Goal: Task Accomplishment & Management: Manage account settings

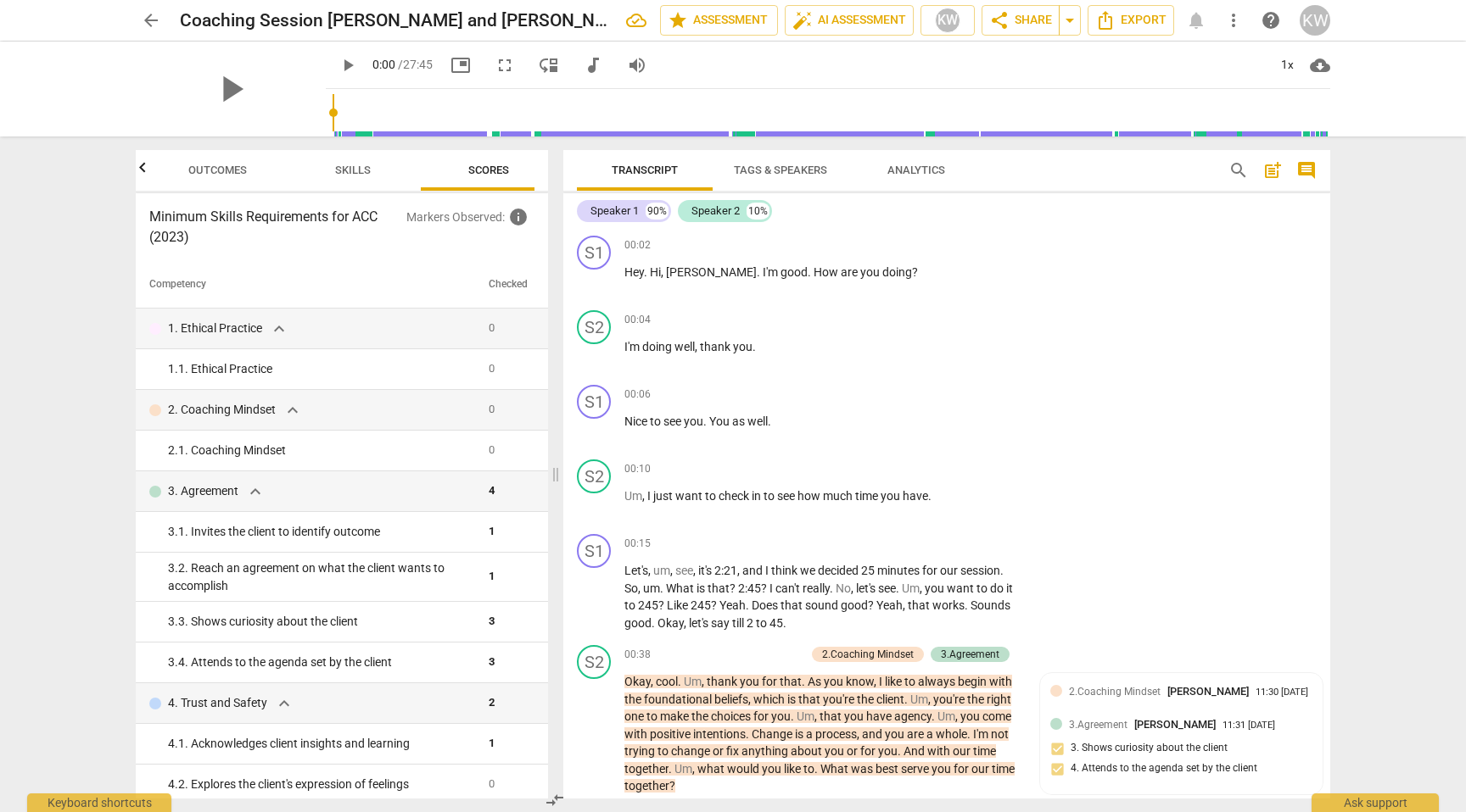
scroll to position [7255, 0]
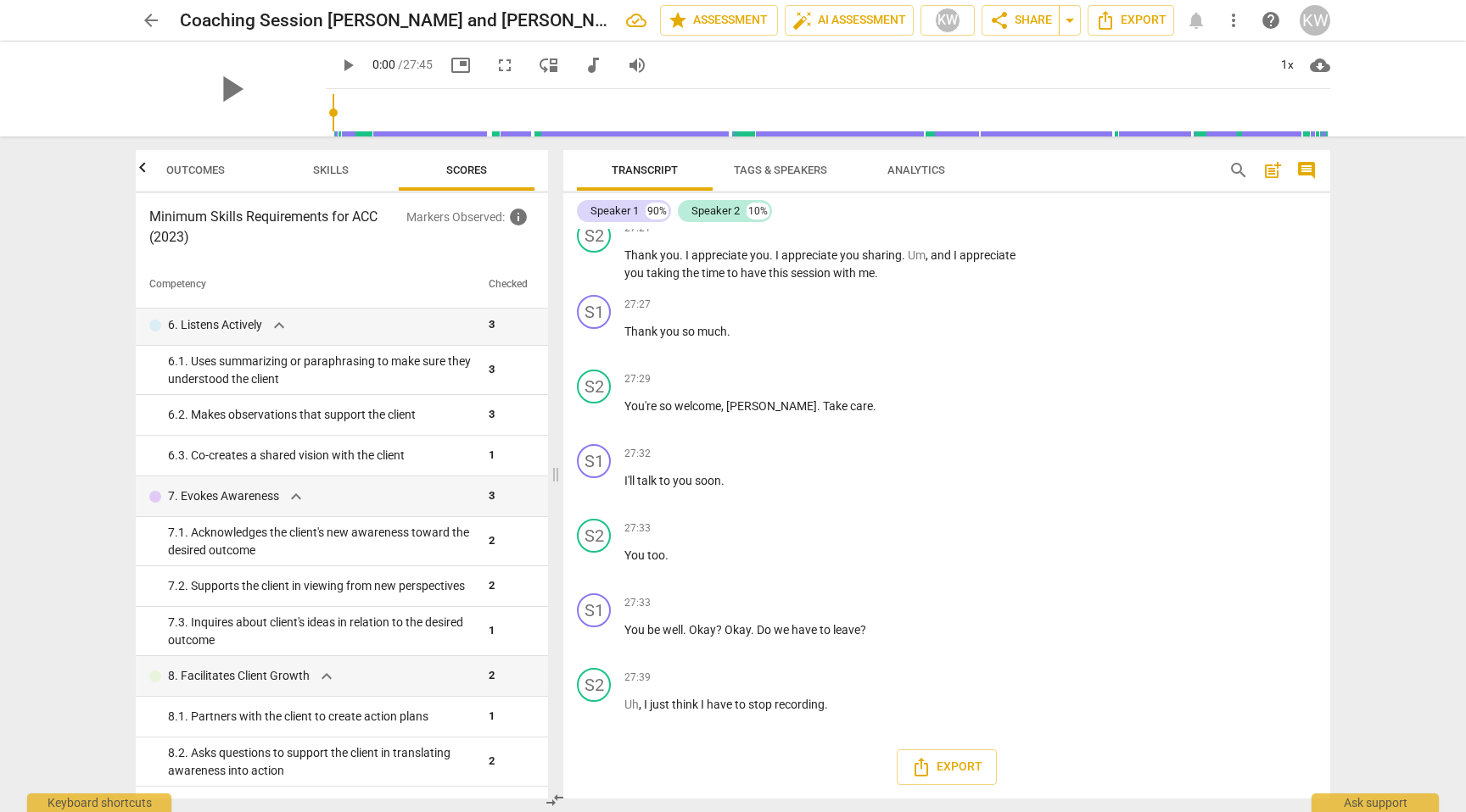
click at [154, 19] on span "arrow_back" at bounding box center [150, 20] width 20 height 20
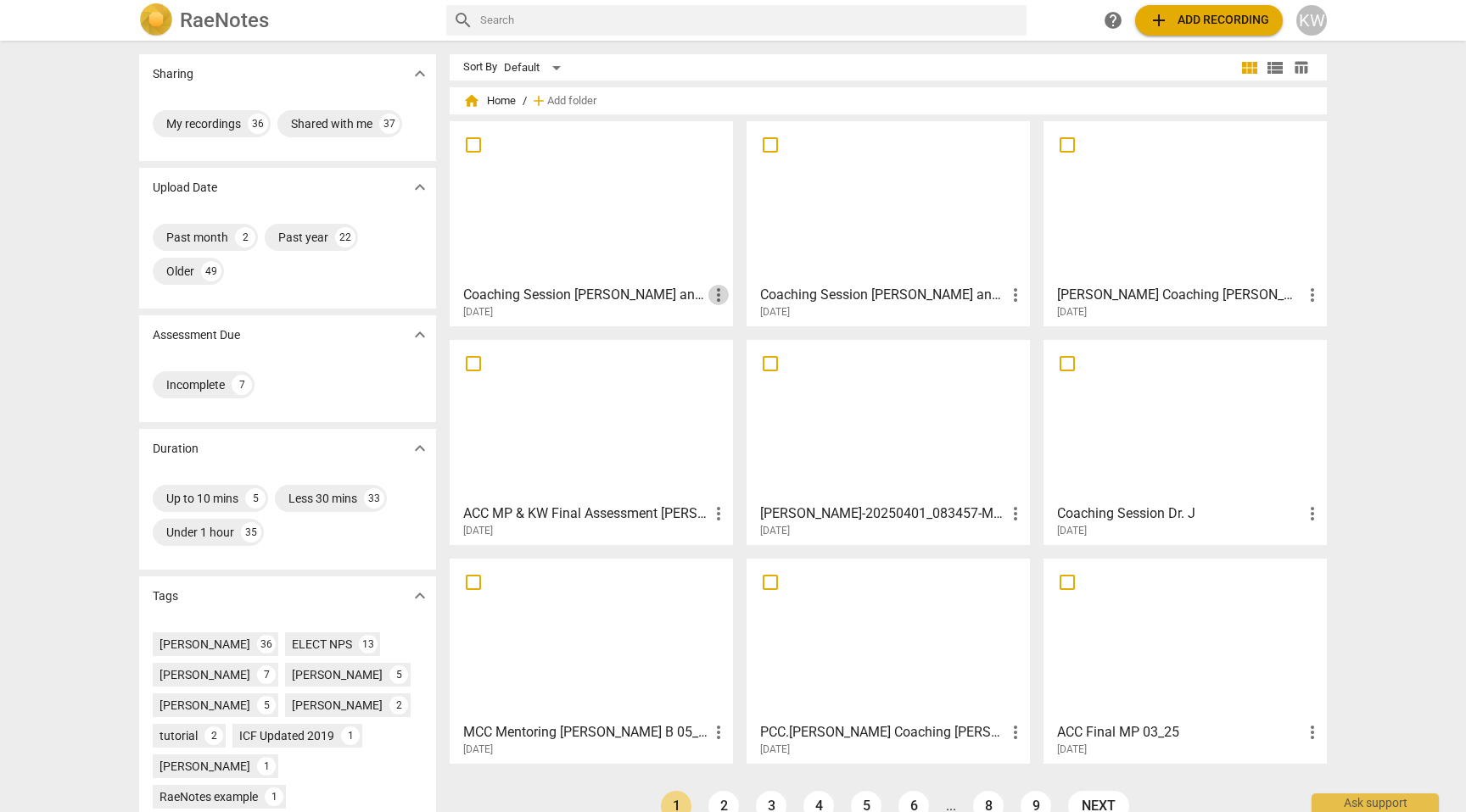
click at [713, 295] on span "more_vert" at bounding box center [718, 294] width 20 height 20
click at [622, 286] on div at bounding box center [733, 406] width 1466 height 812
click at [615, 297] on h3 "Coaching Session [PERSON_NAME] and [PERSON_NAME]-20250815_151821-Meeting Record…" at bounding box center [586, 294] width 245 height 20
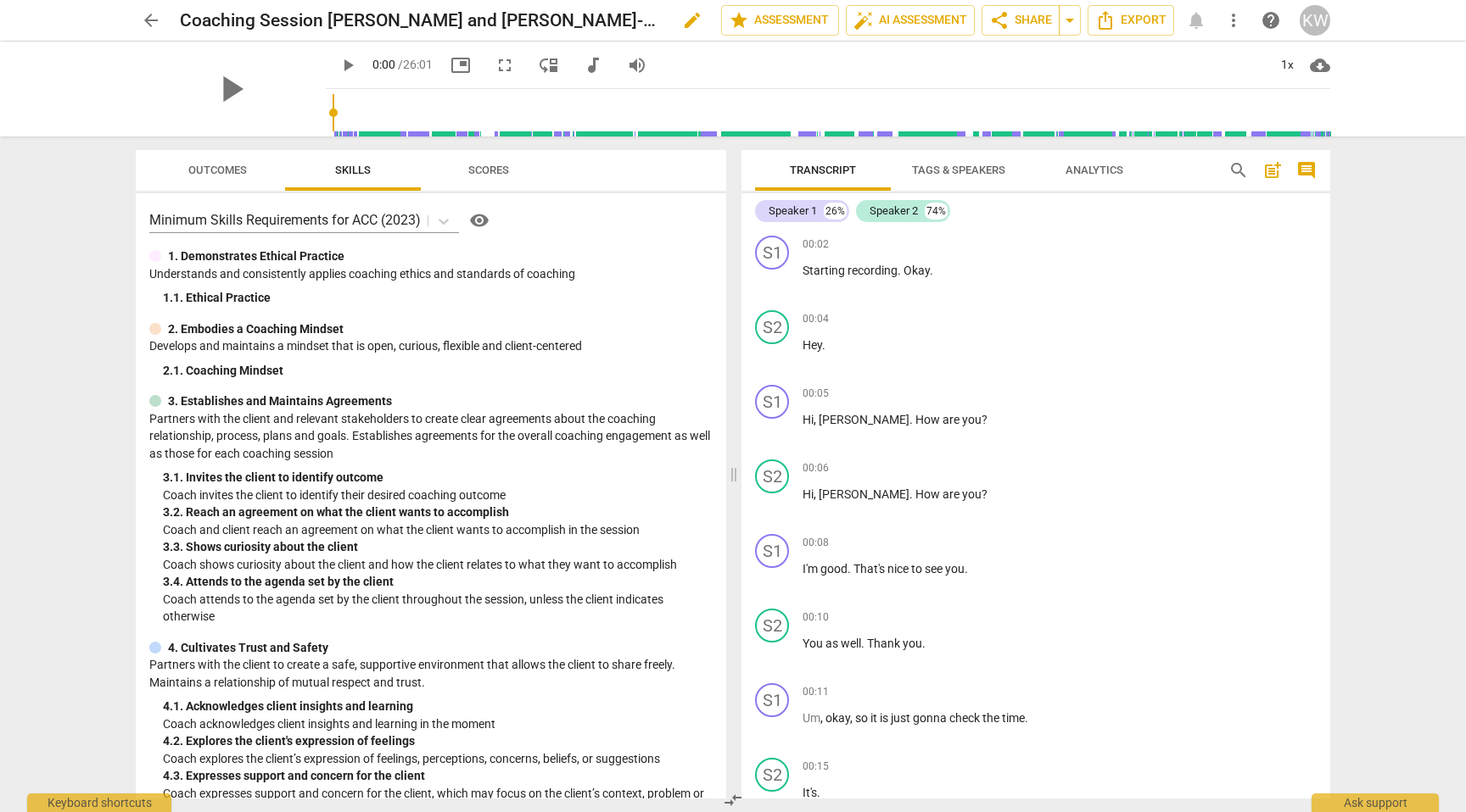
click at [683, 17] on span "edit" at bounding box center [692, 20] width 20 height 20
type input "C"
type input "ACC KW Mentoring [PERSON_NAME] 09/25"
click at [677, 315] on div "Minimum Skills Requirements for ACC (2023) visibility 1. Demonstrates Ethical P…" at bounding box center [431, 496] width 591 height 606
click at [149, 18] on span "arrow_back" at bounding box center [150, 20] width 20 height 20
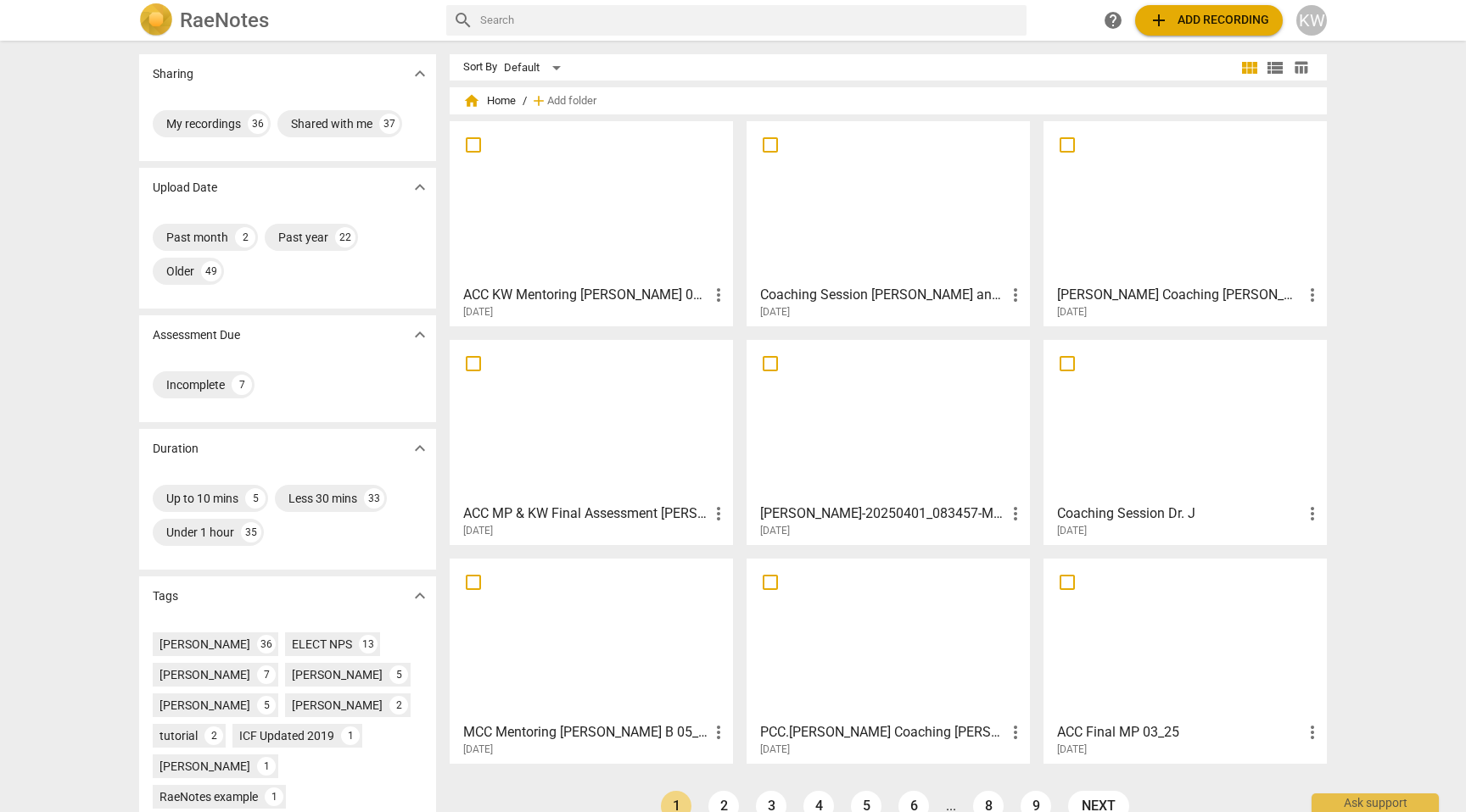
click at [636, 297] on h3 "ACC KW Mentoring [PERSON_NAME] 09/25" at bounding box center [586, 294] width 245 height 20
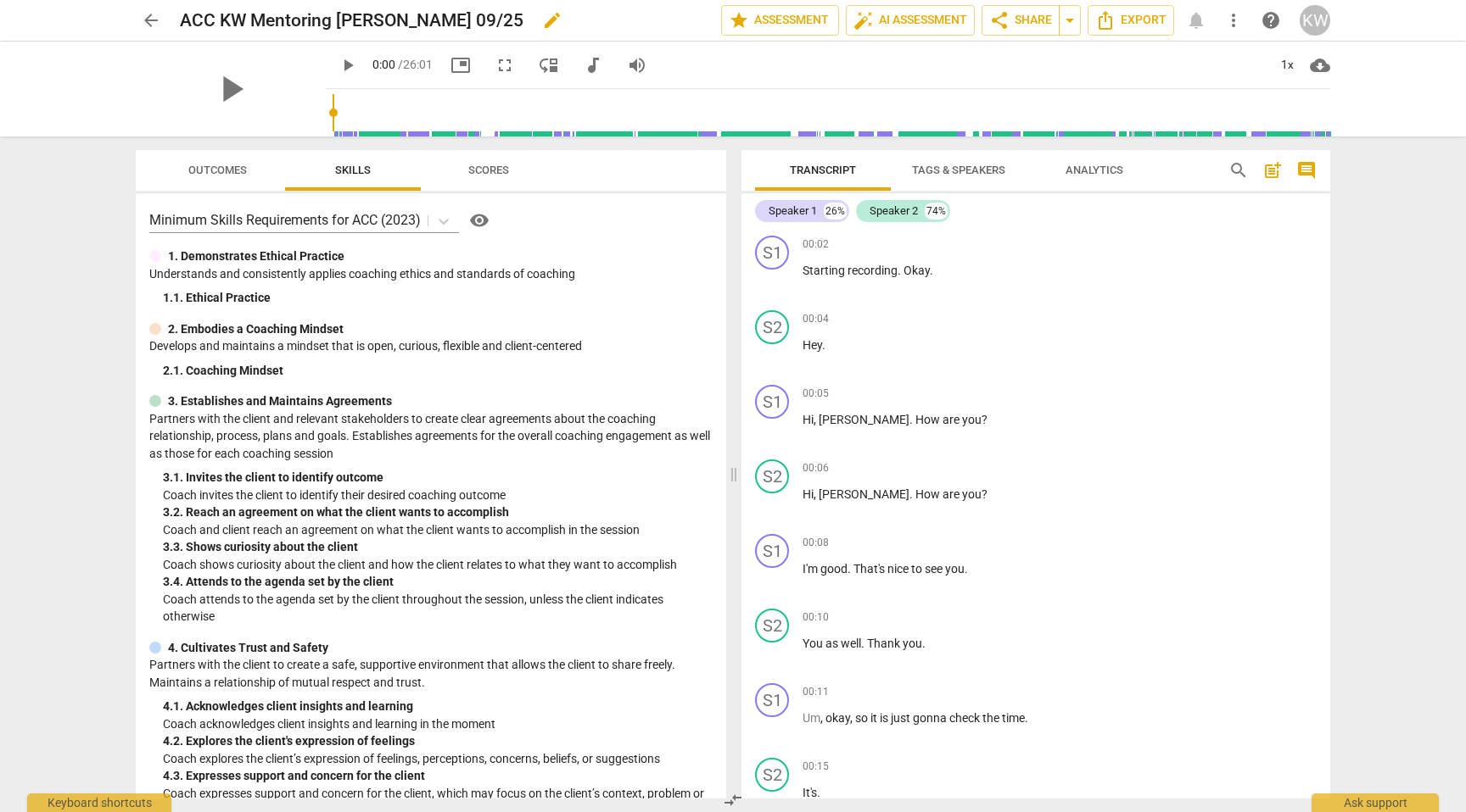
click at [542, 17] on span "edit" at bounding box center [551, 20] width 20 height 20
click at [439, 22] on input "ACC KW Mentoring [PERSON_NAME] 09/25" at bounding box center [413, 20] width 466 height 32
type input "ACC KW Mentoring [PERSON_NAME] 09/25"
click at [659, 23] on span "done" at bounding box center [661, 20] width 20 height 20
click at [147, 19] on span "arrow_back" at bounding box center [150, 20] width 20 height 20
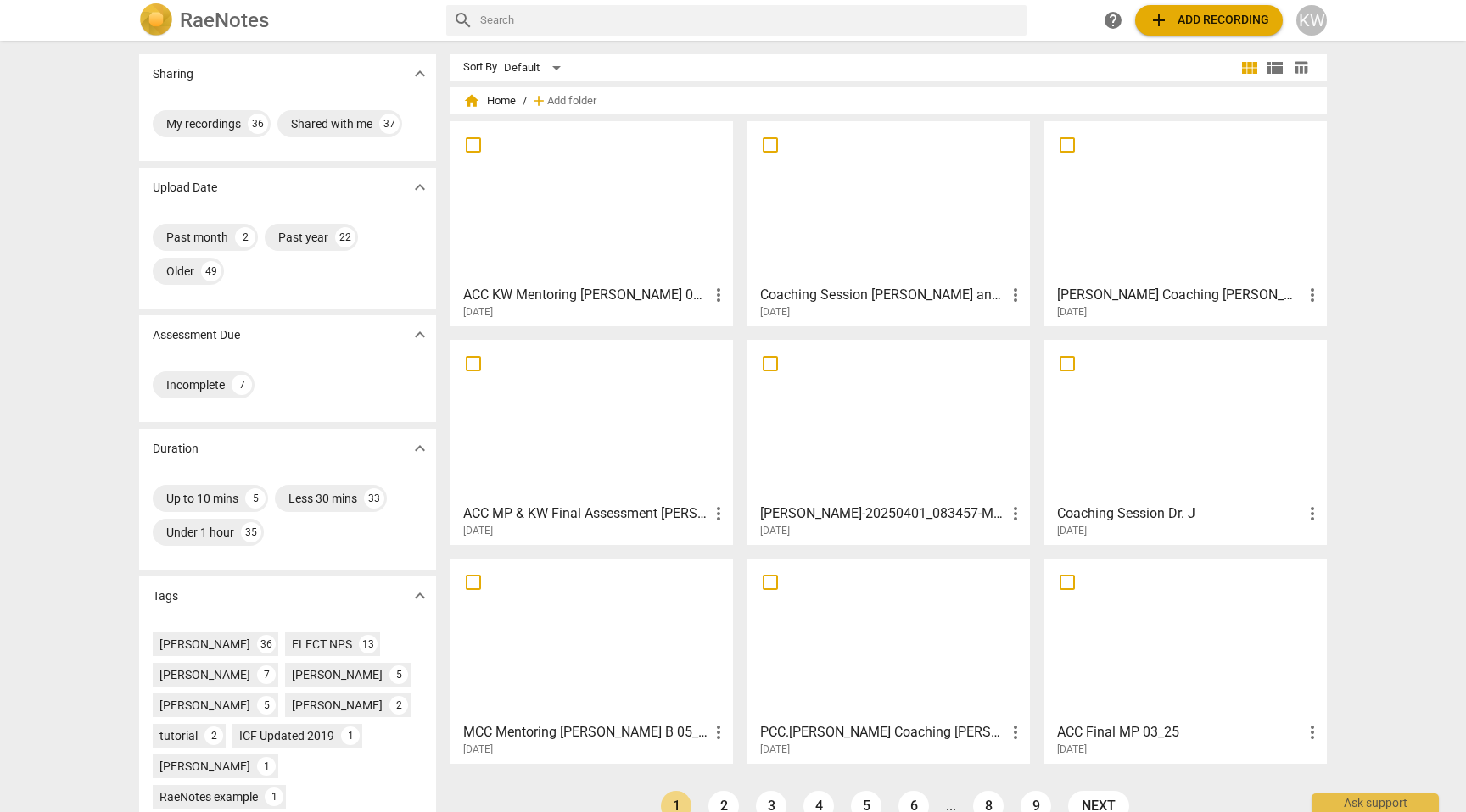
click at [816, 296] on h3 "Coaching Session [PERSON_NAME] and [PERSON_NAME]-20250815_142133-Meeting Record…" at bounding box center [882, 294] width 245 height 20
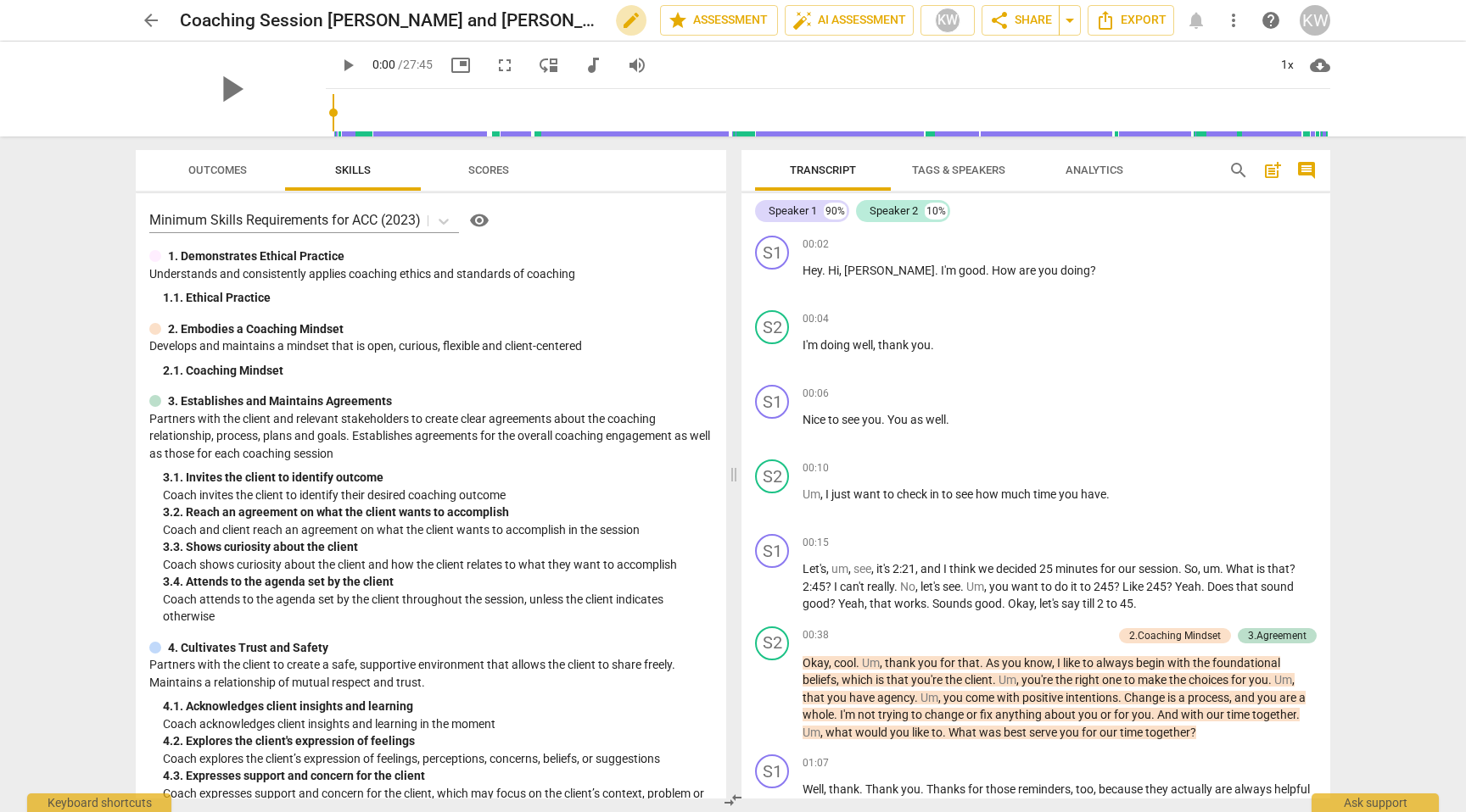
click at [630, 22] on span "edit" at bounding box center [631, 20] width 20 height 20
drag, startPoint x: 579, startPoint y: 13, endPoint x: 315, endPoint y: -11, distance: 265.1
click at [594, 27] on h2 "Coaching Session [PERSON_NAME] and [PERSON_NAME]-20250815_142133-Meeting Record…" at bounding box center [391, 21] width 422 height 21
click at [632, 27] on span "edit" at bounding box center [631, 20] width 20 height 20
drag, startPoint x: 582, startPoint y: 23, endPoint x: 475, endPoint y: 12, distance: 107.6
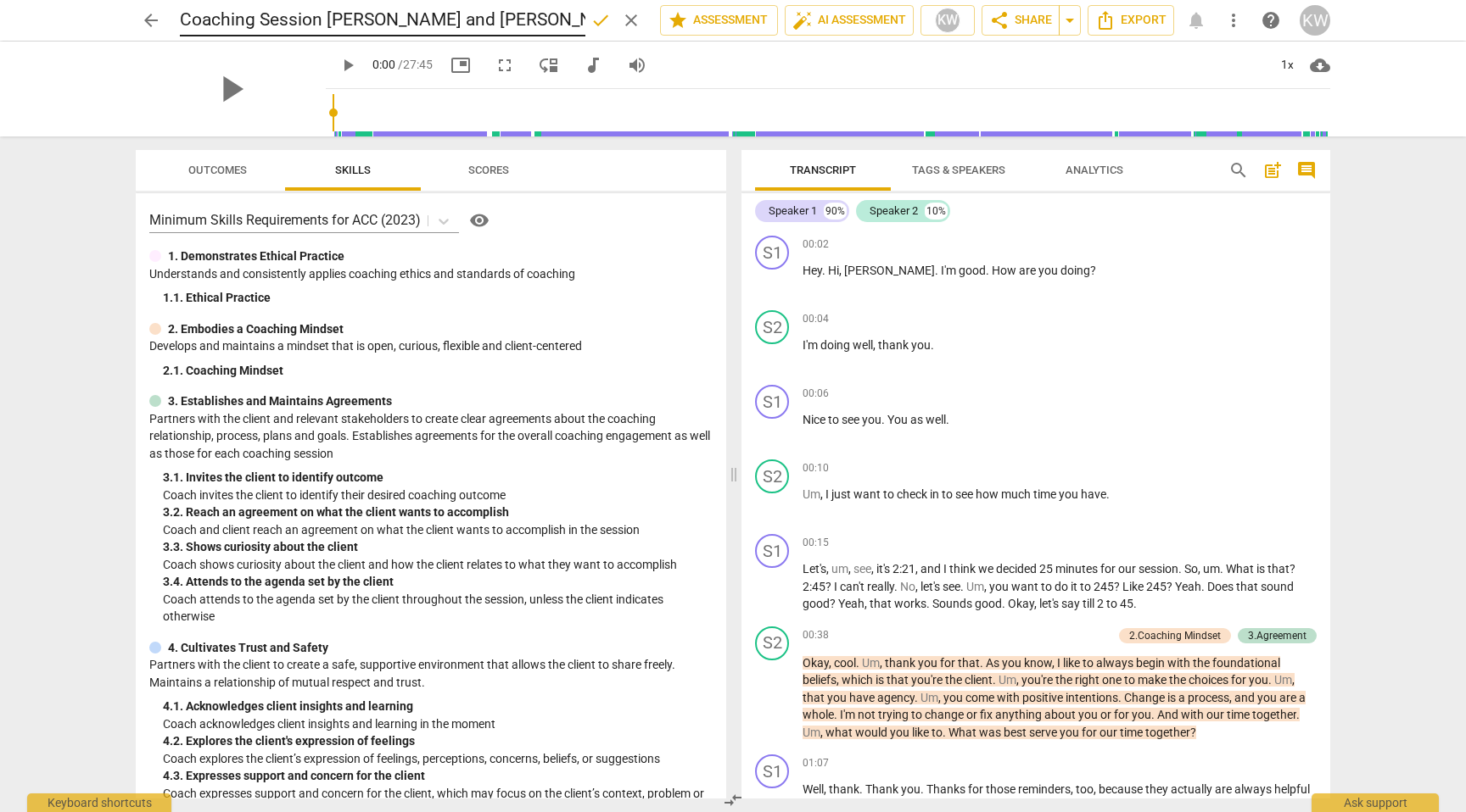
click at [473, 12] on div "Coaching Session [PERSON_NAME] and [PERSON_NAME]-20250815_142133-Meeting Record…" at bounding box center [413, 20] width 466 height 32
click at [628, 24] on span "clear" at bounding box center [631, 20] width 20 height 20
click at [577, 21] on h2 "Coaching Session [PERSON_NAME] and [PERSON_NAME]-20250815_142133-Meeting Record…" at bounding box center [391, 21] width 422 height 21
click at [622, 19] on span "edit" at bounding box center [631, 20] width 20 height 20
type input "C"
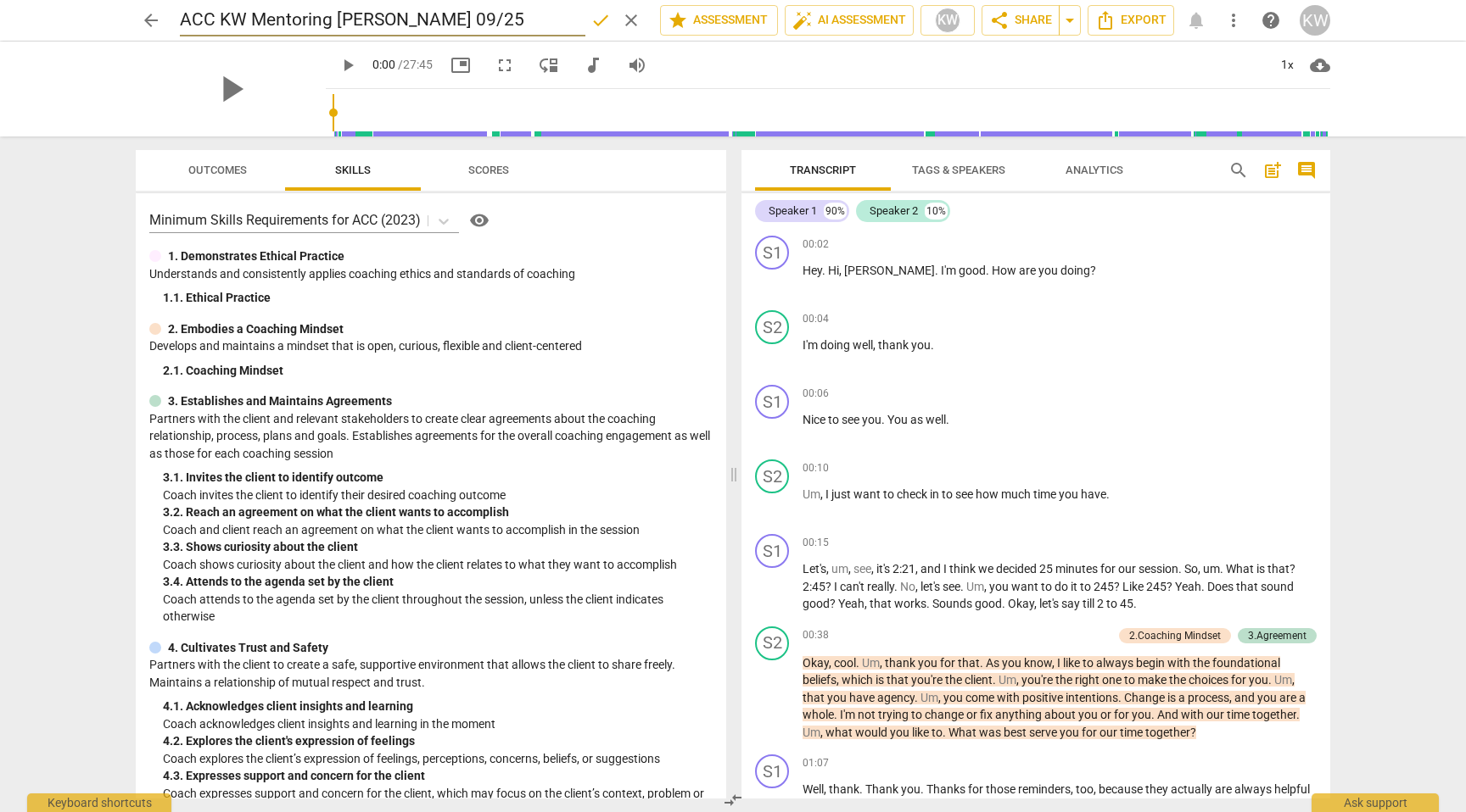
type input "ACC KW Mentoring [PERSON_NAME] 09/25"
click at [591, 22] on span "done" at bounding box center [600, 20] width 20 height 20
click at [152, 10] on button "arrow_back" at bounding box center [151, 20] width 31 height 31
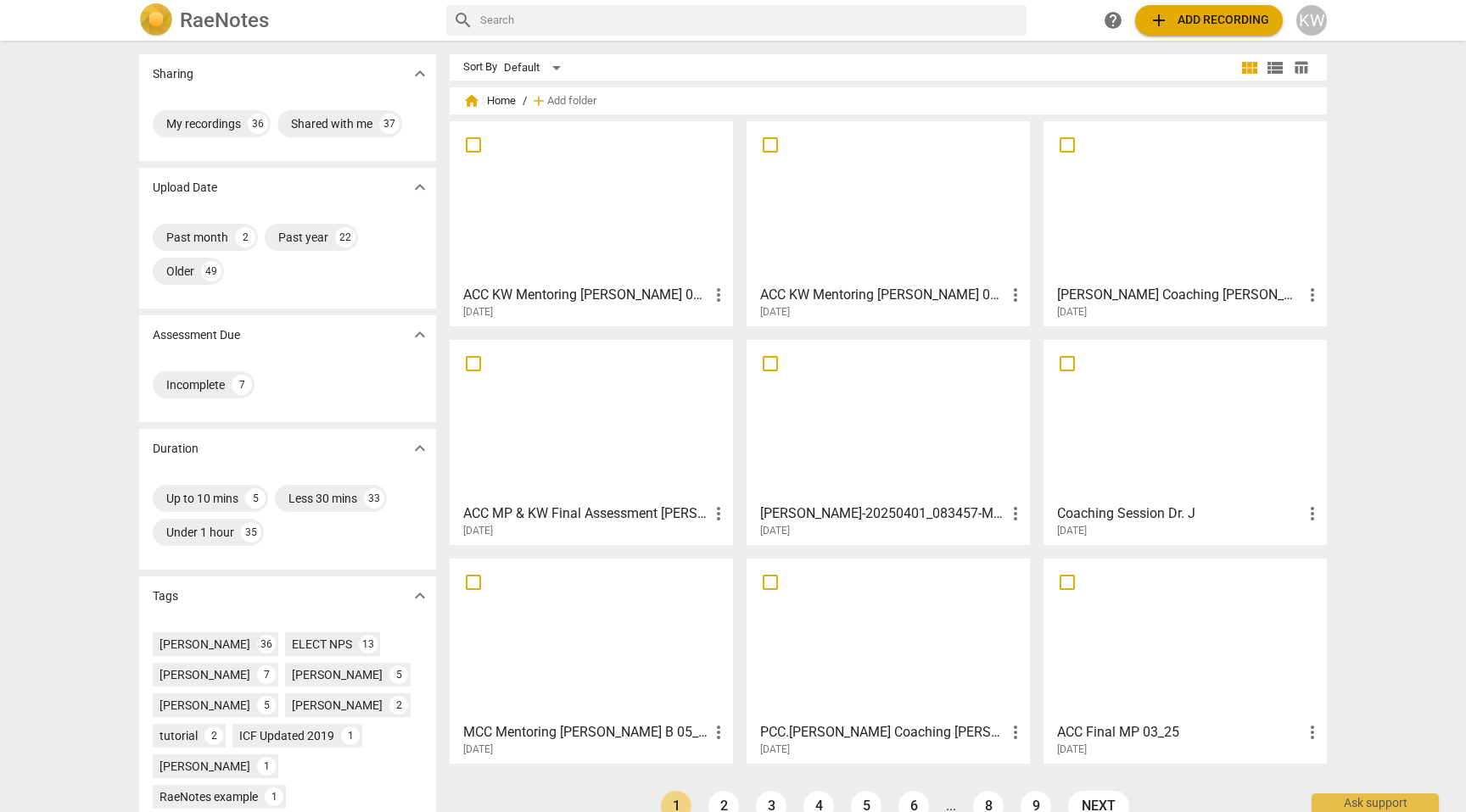
click at [698, 291] on h3 "ACC KW Mentoring [PERSON_NAME] 09/25" at bounding box center [586, 294] width 245 height 20
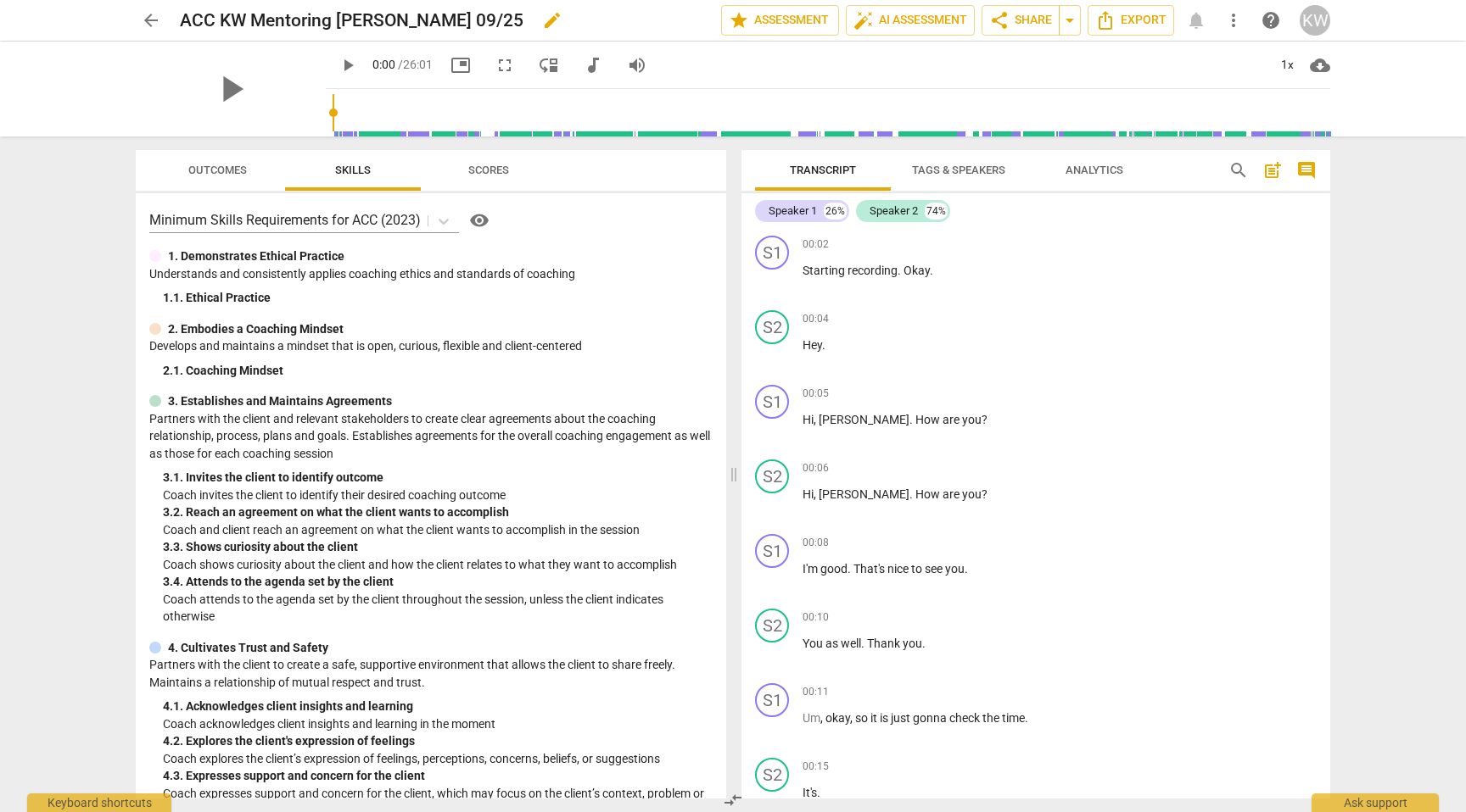
click at [547, 19] on span "edit" at bounding box center [551, 20] width 20 height 20
type input "ACC KW Mentoring [PERSON_NAME] [DATE]"
click at [664, 22] on span "done" at bounding box center [661, 20] width 20 height 20
click at [146, 17] on span "arrow_back" at bounding box center [150, 20] width 20 height 20
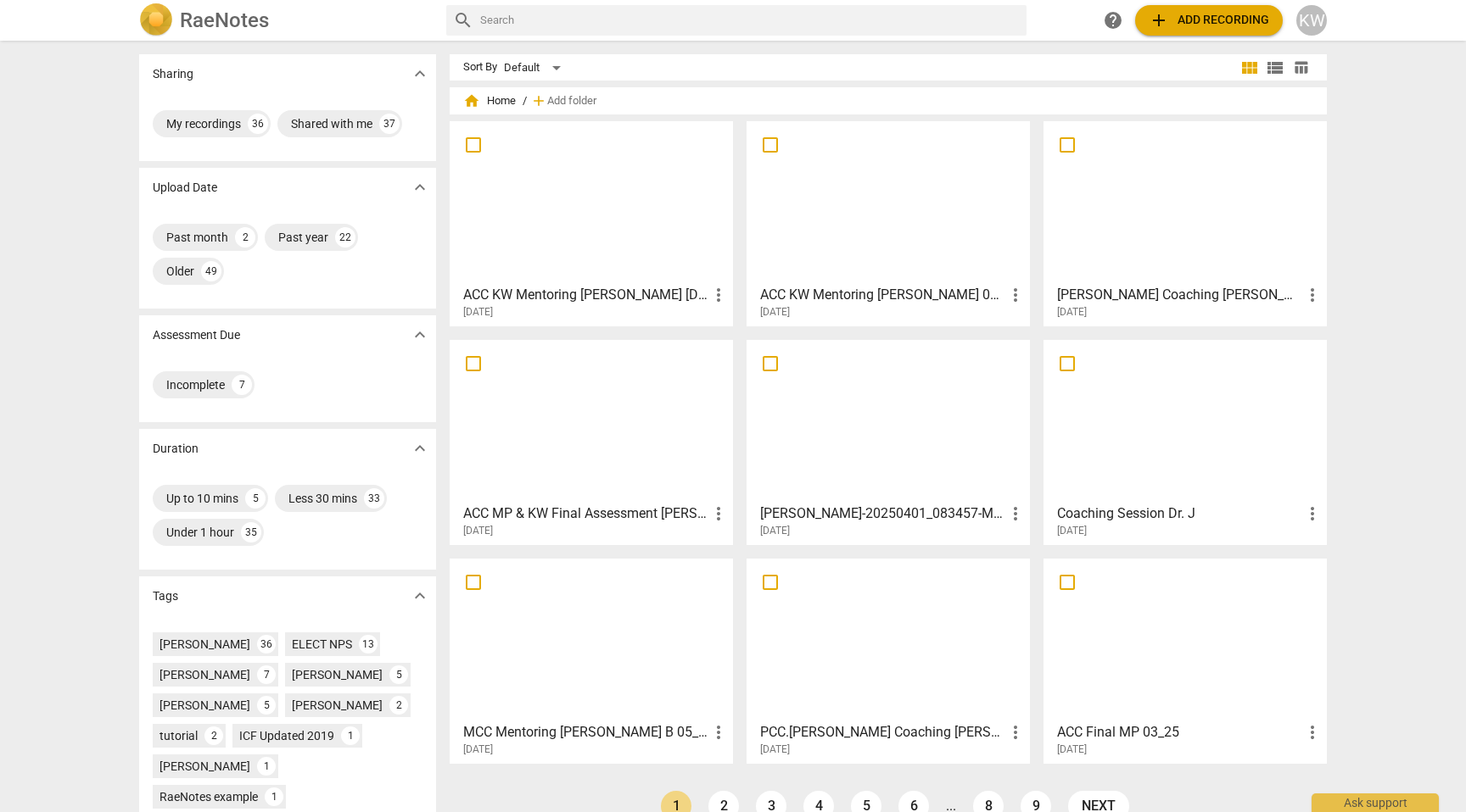
click at [1007, 298] on span "more_vert" at bounding box center [1015, 294] width 20 height 20
click at [950, 307] on div at bounding box center [733, 406] width 1466 height 812
click at [944, 288] on h3 "ACC KW Mentoring [PERSON_NAME] 09/25" at bounding box center [882, 294] width 245 height 20
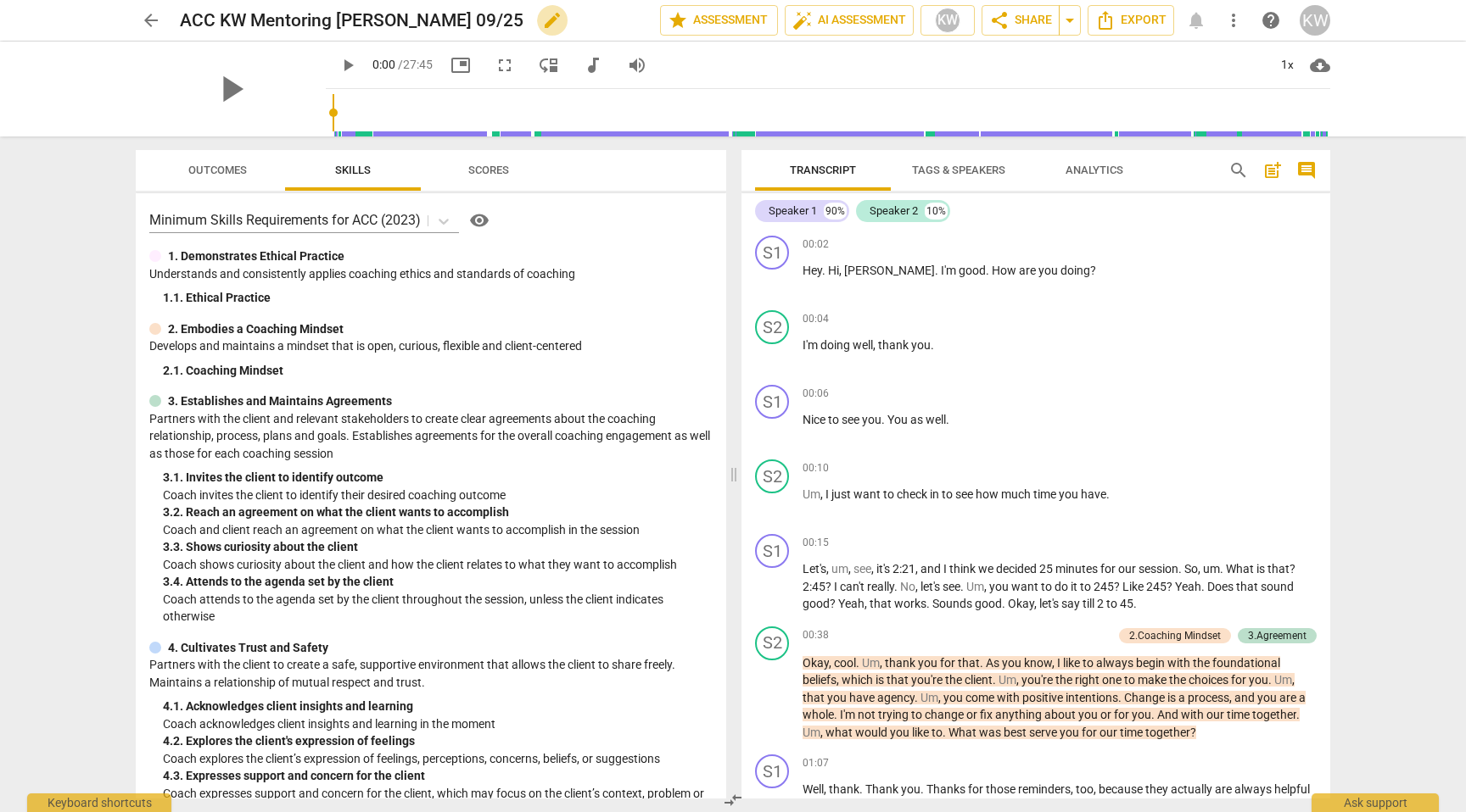
click at [542, 24] on span "edit" at bounding box center [551, 20] width 20 height 20
type input "ACC KW Mentoring [PERSON_NAME] [DATE]"
click at [597, 22] on span "done" at bounding box center [600, 20] width 20 height 20
click at [143, 24] on span "arrow_back" at bounding box center [150, 20] width 20 height 20
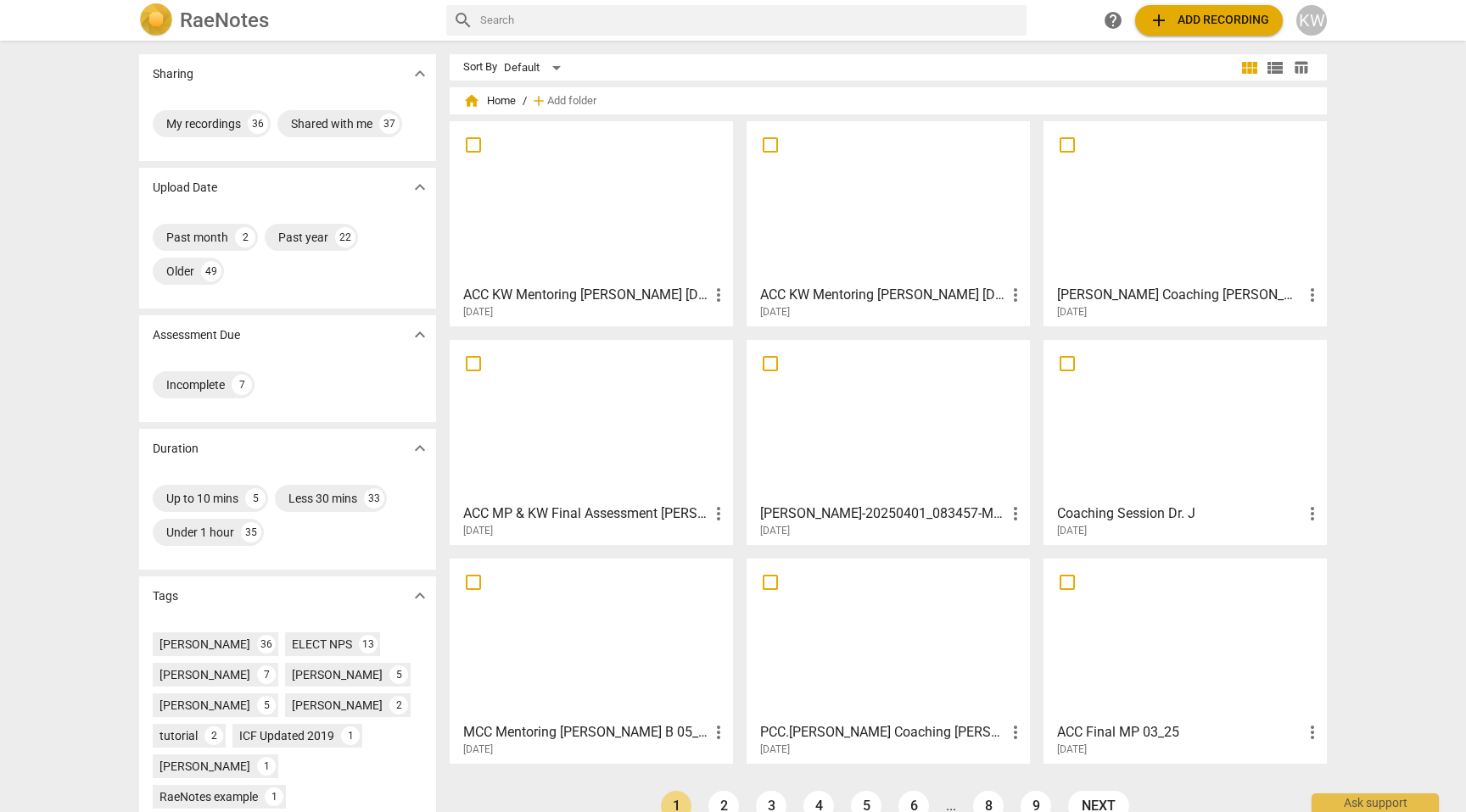
click at [1135, 296] on h3 "[PERSON_NAME] Coaching [PERSON_NAME]" at bounding box center [1179, 294] width 245 height 20
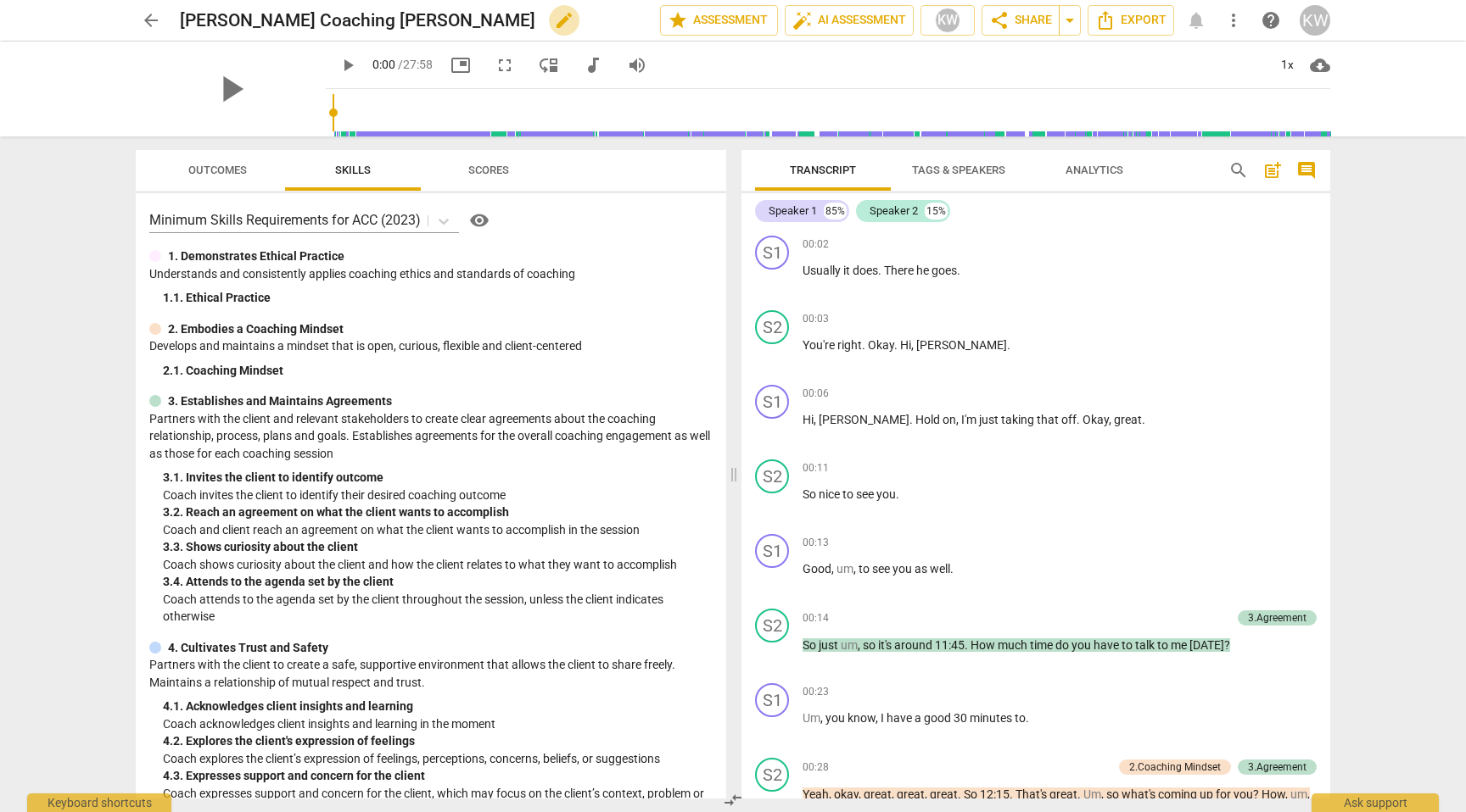
click at [554, 15] on span "edit" at bounding box center [564, 20] width 20 height 20
type input "L"
type input "ACC KW Mentoring [PERSON_NAME] [DATE]"
click at [593, 23] on span "done" at bounding box center [600, 20] width 20 height 20
click at [148, 19] on span "arrow_back" at bounding box center [150, 20] width 20 height 20
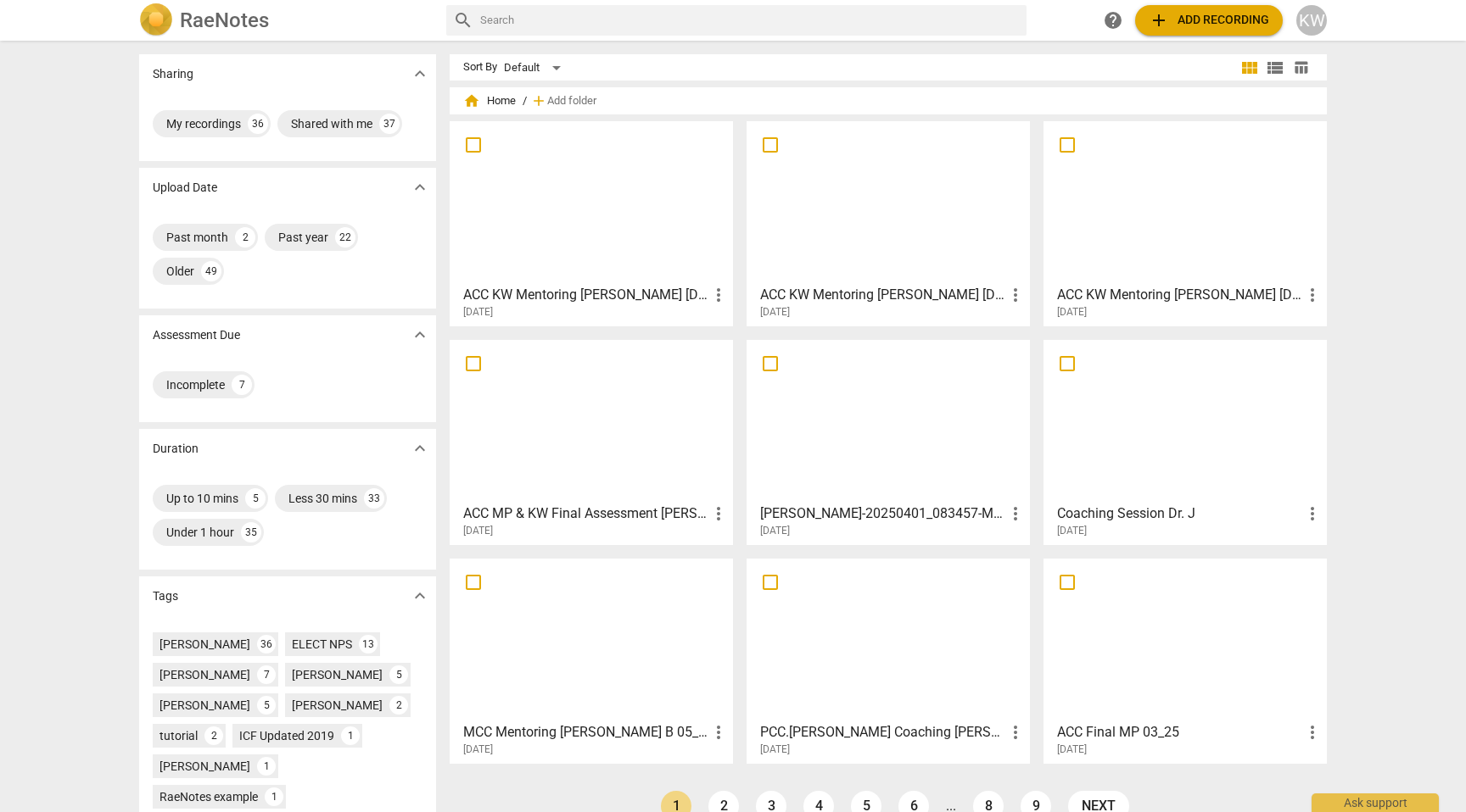
click at [963, 515] on h3 "[PERSON_NAME]-20250401_083457-Meeting Recording" at bounding box center [882, 513] width 245 height 20
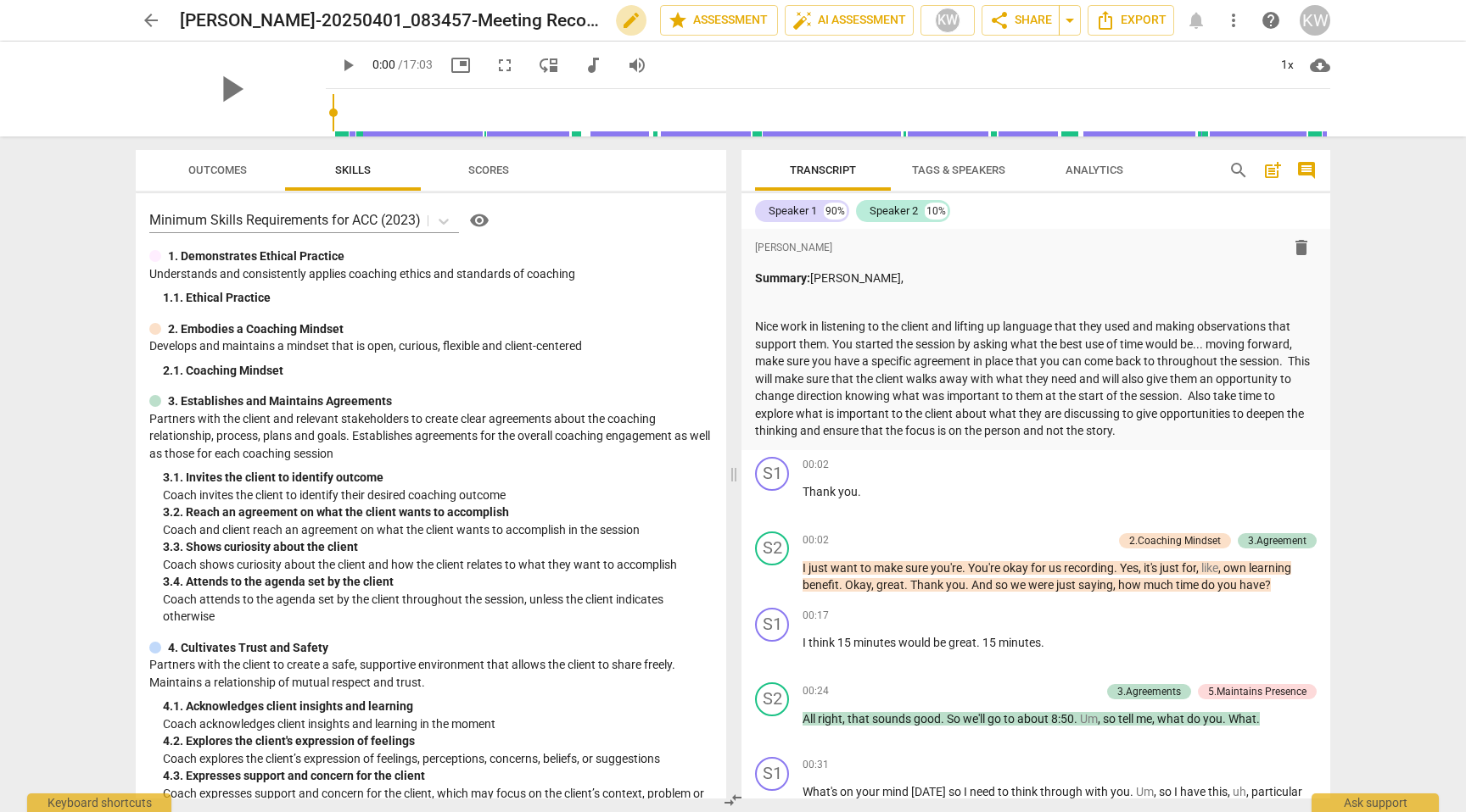
click at [624, 25] on span "edit" at bounding box center [631, 20] width 20 height 20
type input "J"
type input "ACC KW Mentoring [PERSON_NAME] [DATE]"
click at [592, 22] on span "done" at bounding box center [600, 20] width 20 height 20
click at [152, 22] on span "arrow_back" at bounding box center [150, 20] width 20 height 20
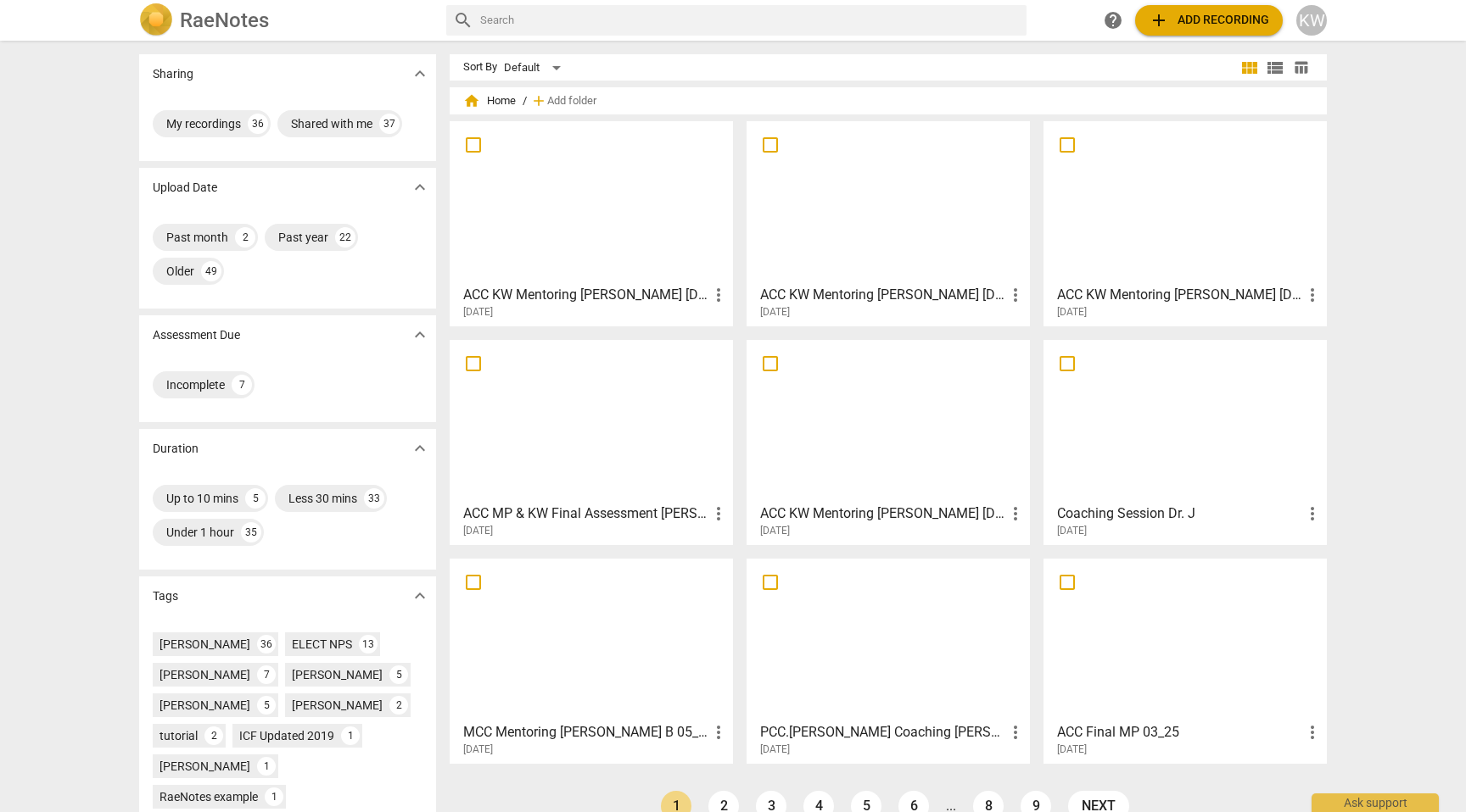
click at [1016, 519] on span "more_vert" at bounding box center [1015, 513] width 20 height 20
click at [962, 517] on div at bounding box center [733, 406] width 1466 height 812
click at [972, 515] on h3 "ACC KW Mentoring [PERSON_NAME] [DATE]" at bounding box center [882, 513] width 245 height 20
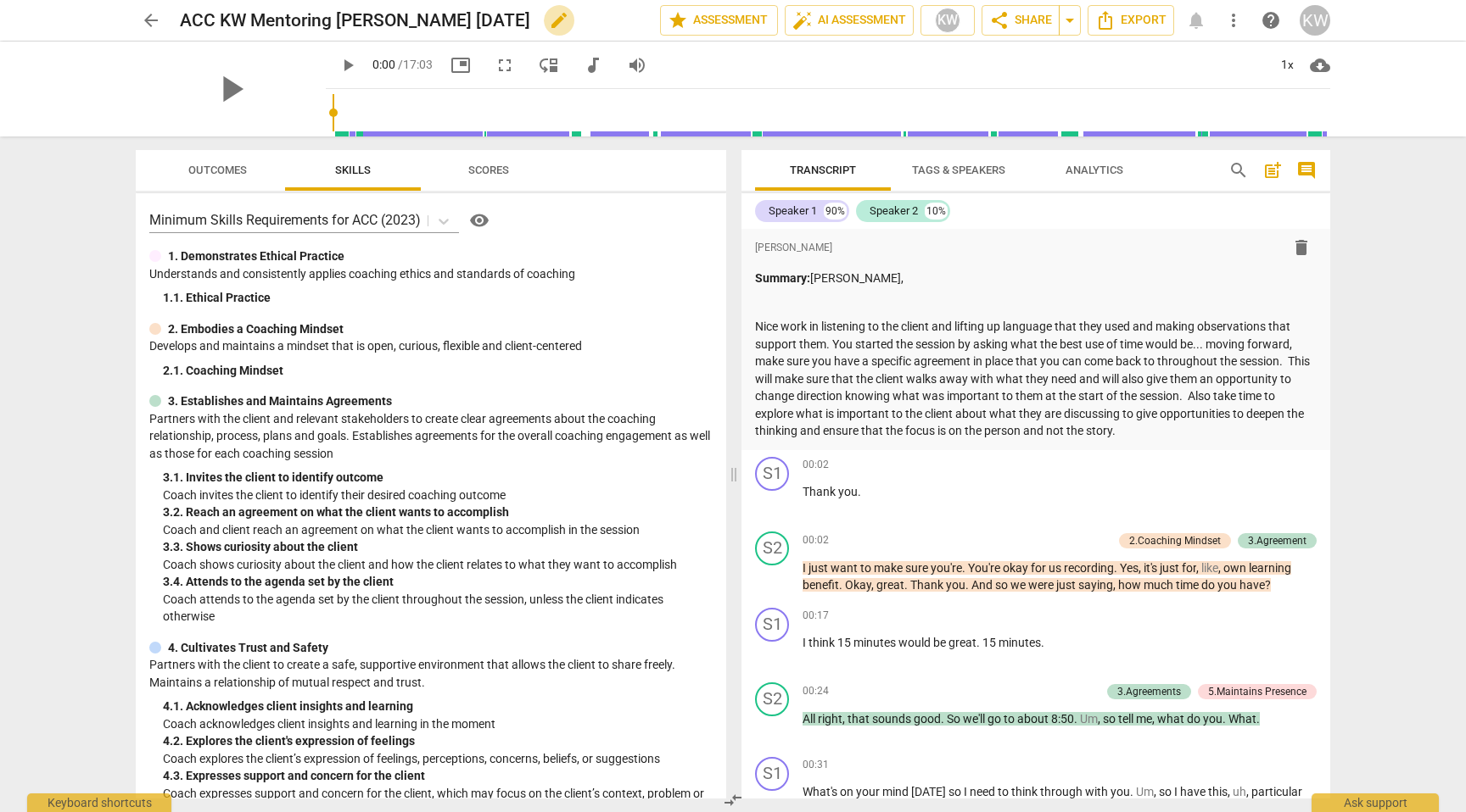
click at [549, 30] on span "edit" at bounding box center [558, 20] width 20 height 20
click at [494, 18] on input "ACC KW Mentoring [PERSON_NAME] [DATE]" at bounding box center [382, 20] width 405 height 32
type input "ACC KW Mentoring [PERSON_NAME] [DATE]"
click at [594, 17] on span "done" at bounding box center [600, 20] width 20 height 20
click at [141, 19] on span "arrow_back" at bounding box center [150, 20] width 20 height 20
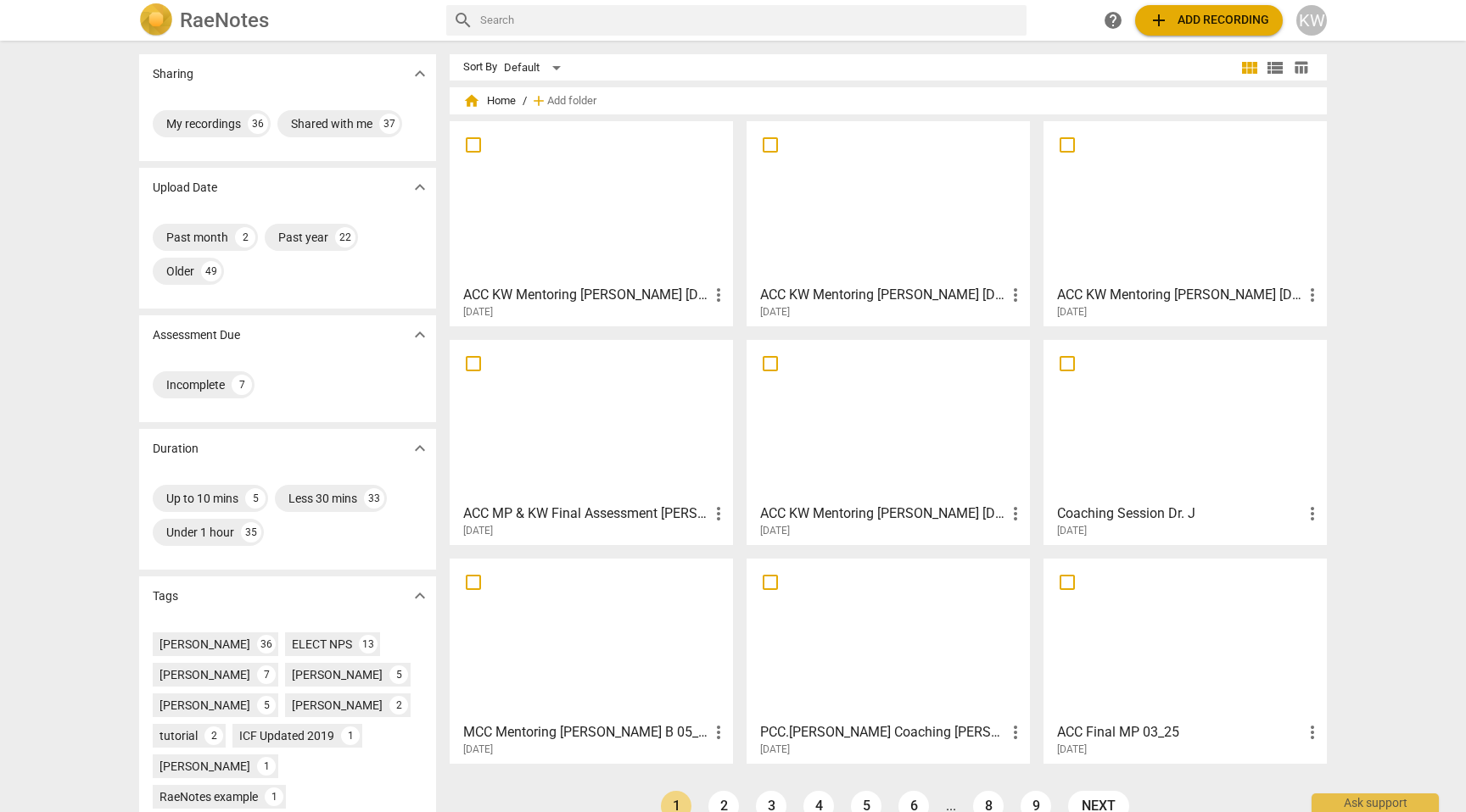
click at [1163, 516] on h3 "Coaching Session Dr. J" at bounding box center [1179, 513] width 245 height 20
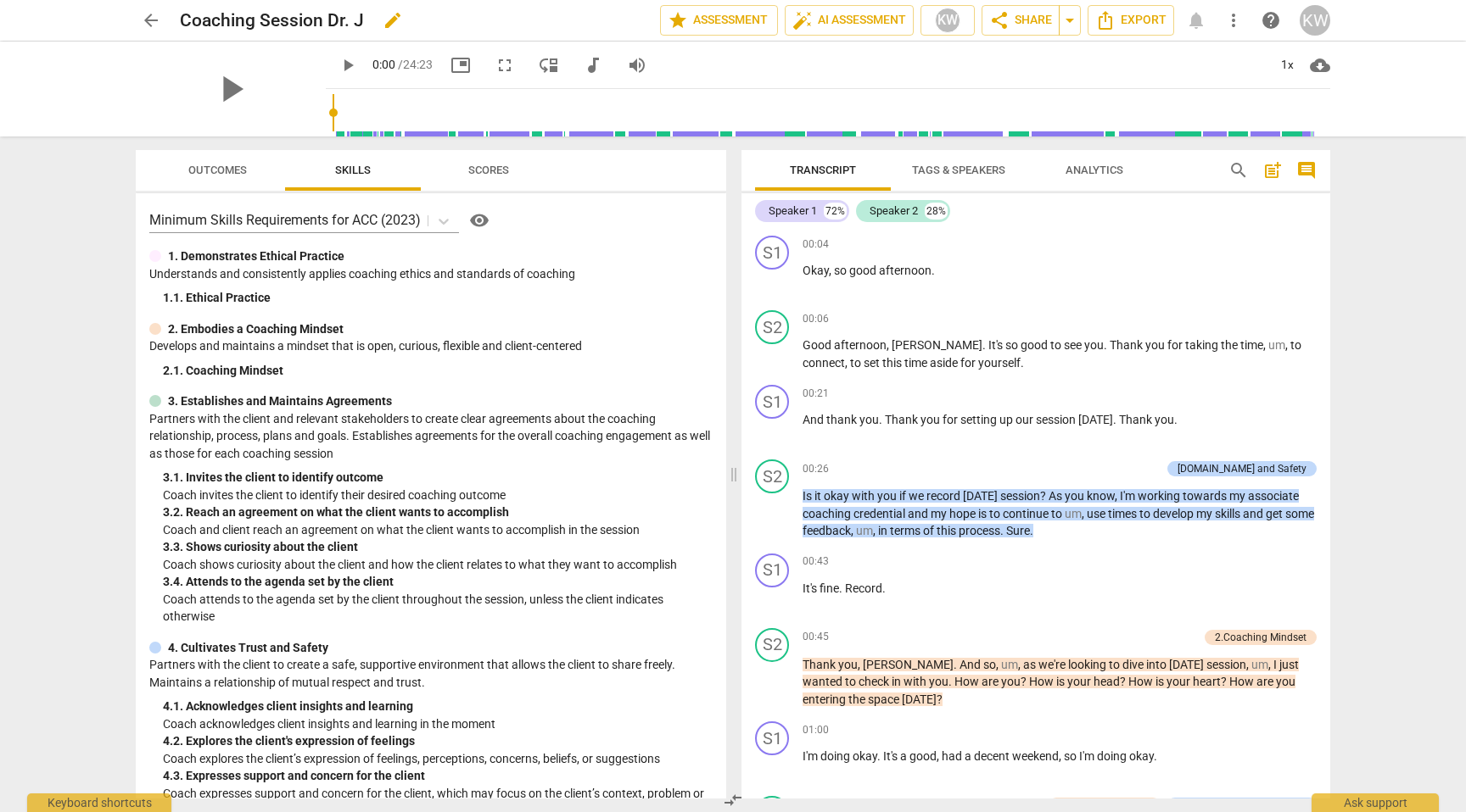
click at [395, 17] on span "edit" at bounding box center [392, 20] width 20 height 20
type input "C"
type input "ACC KW Mentoring [PERSON_NAME] [DATE]"
click at [593, 26] on span "done" at bounding box center [600, 20] width 20 height 20
click at [139, 16] on span "arrow_back" at bounding box center [151, 20] width 31 height 20
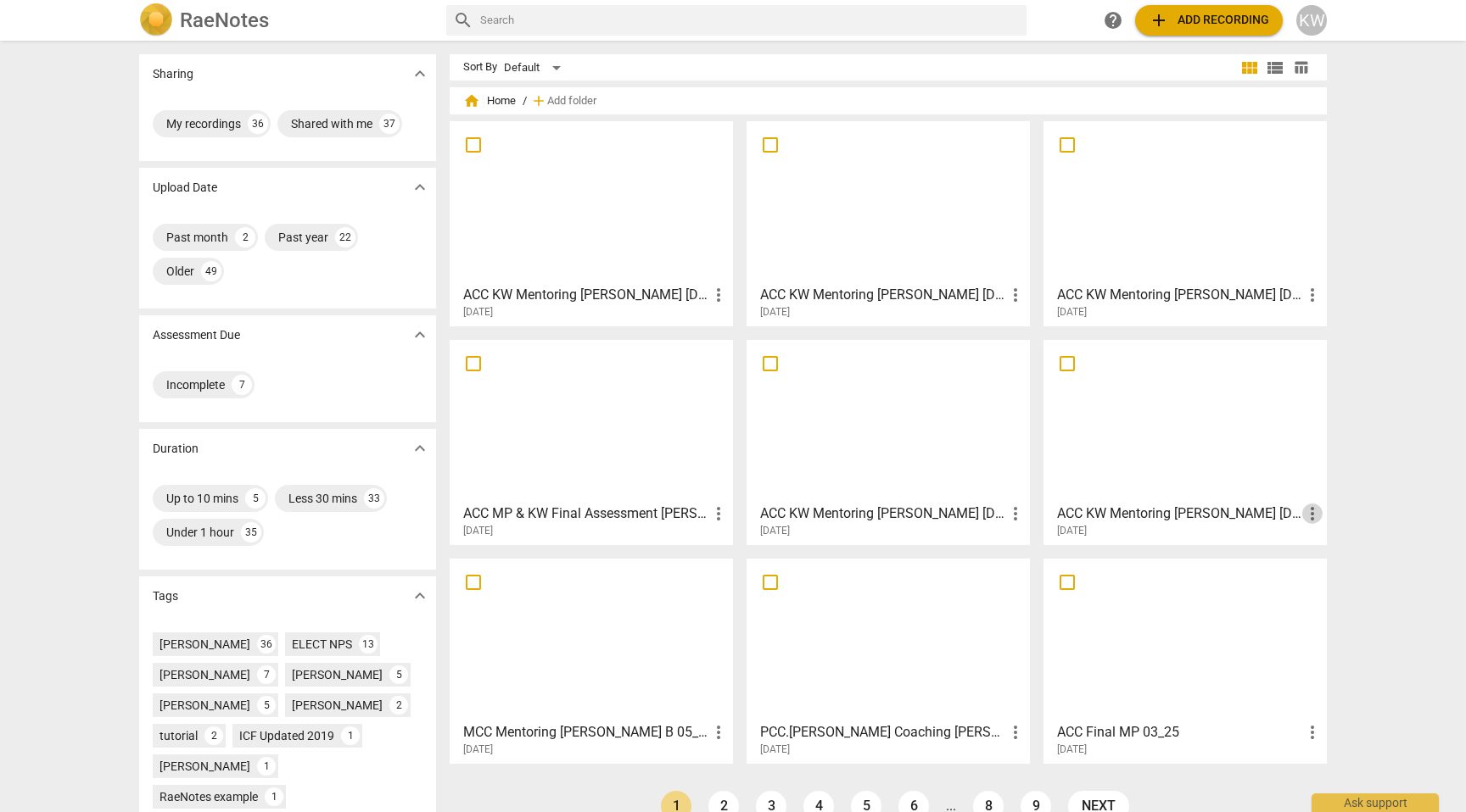
click at [1308, 513] on span "more_vert" at bounding box center [1311, 513] width 20 height 20
click at [1213, 524] on div at bounding box center [733, 406] width 1466 height 812
click at [1206, 514] on h3 "ACC KW Mentoring [PERSON_NAME] [DATE]" at bounding box center [1179, 513] width 245 height 20
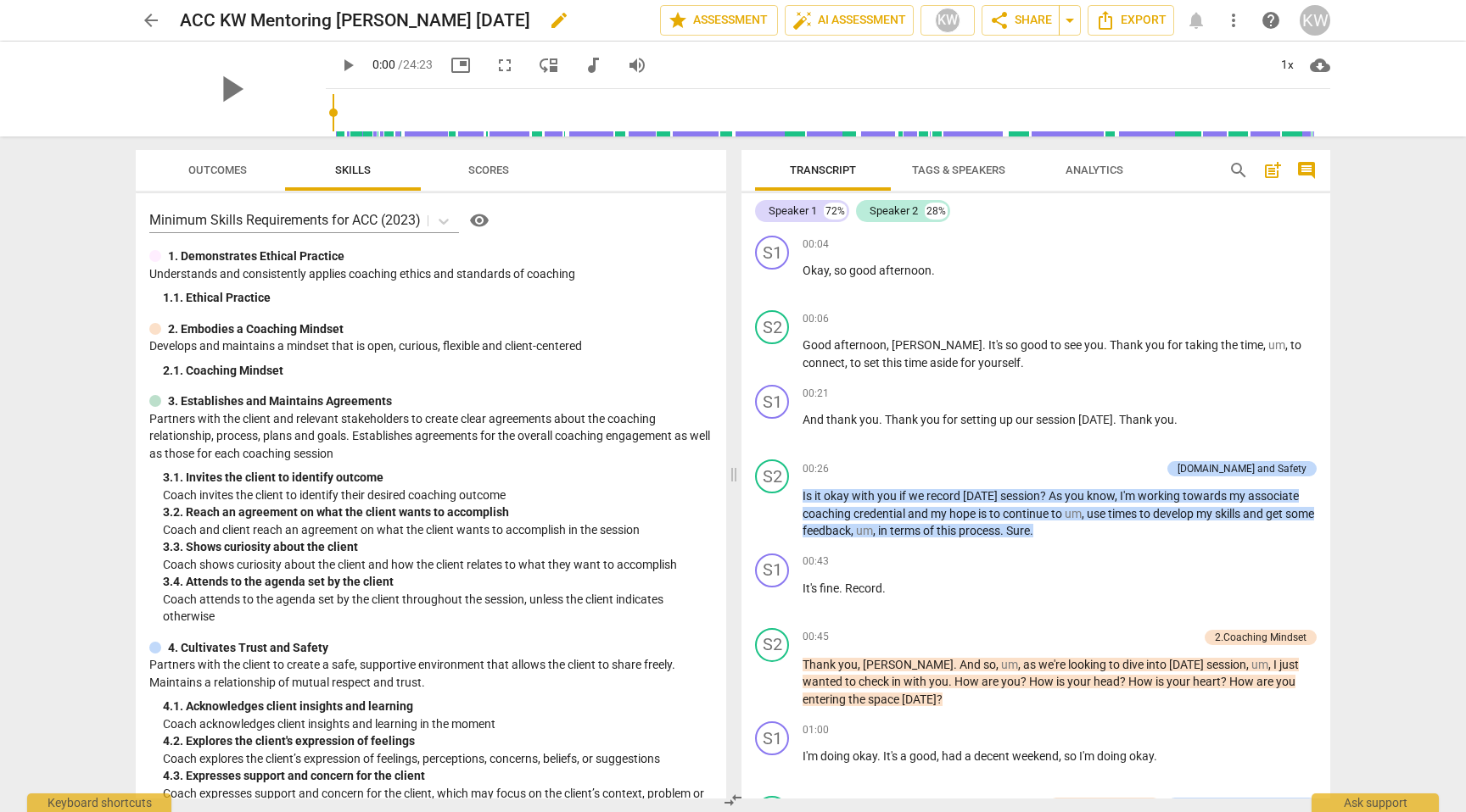
click at [501, 18] on h2 "ACC KW Mentoring [PERSON_NAME] [DATE]" at bounding box center [355, 21] width 351 height 21
click at [560, 11] on span "edit" at bounding box center [558, 20] width 20 height 20
click at [499, 19] on input "ACC KW Mentoring [PERSON_NAME] [DATE]" at bounding box center [382, 20] width 405 height 32
type input "ACC KW Mentoring [PERSON_NAME] [DATE]"
click at [594, 20] on span "done" at bounding box center [600, 20] width 20 height 20
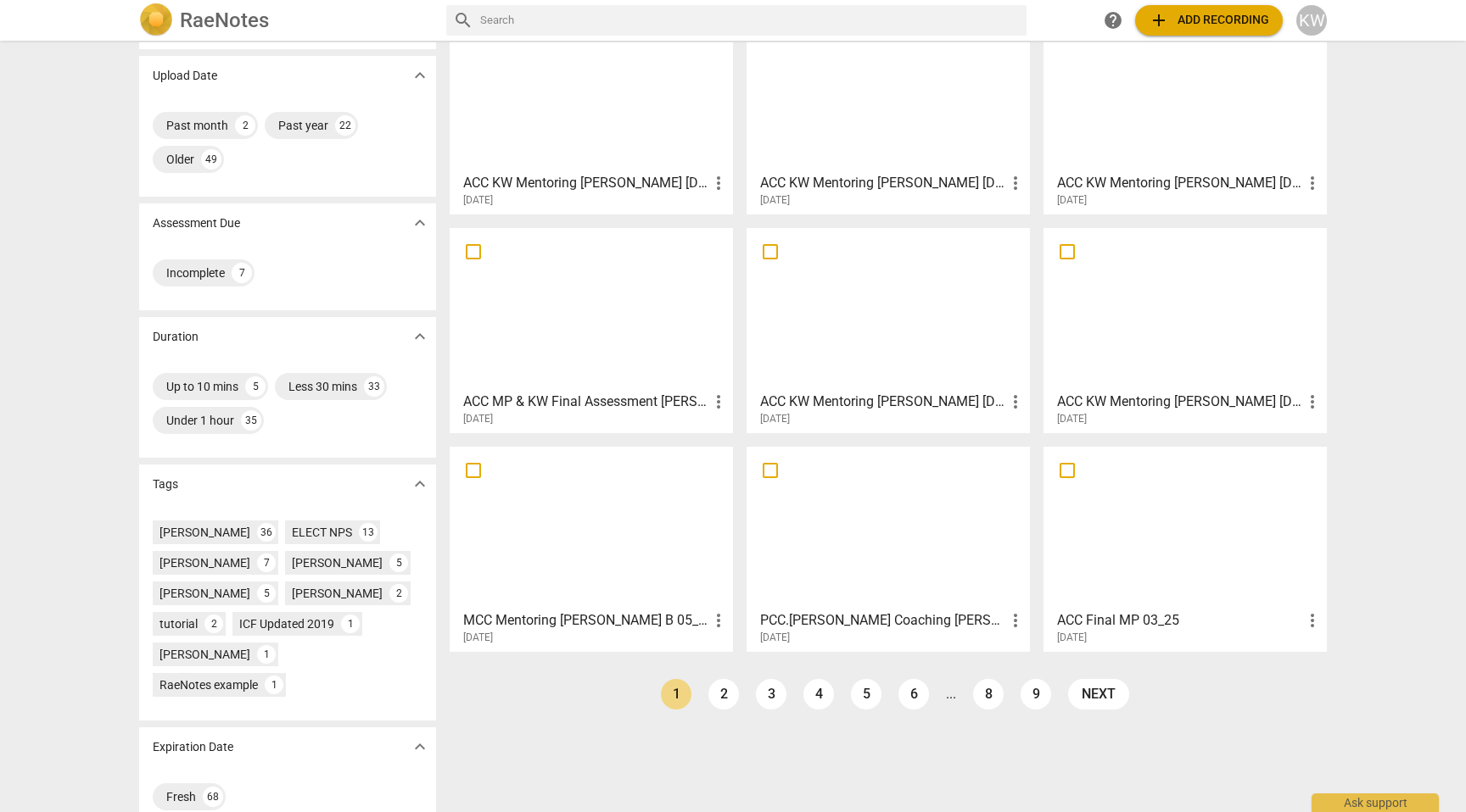
scroll to position [140, 0]
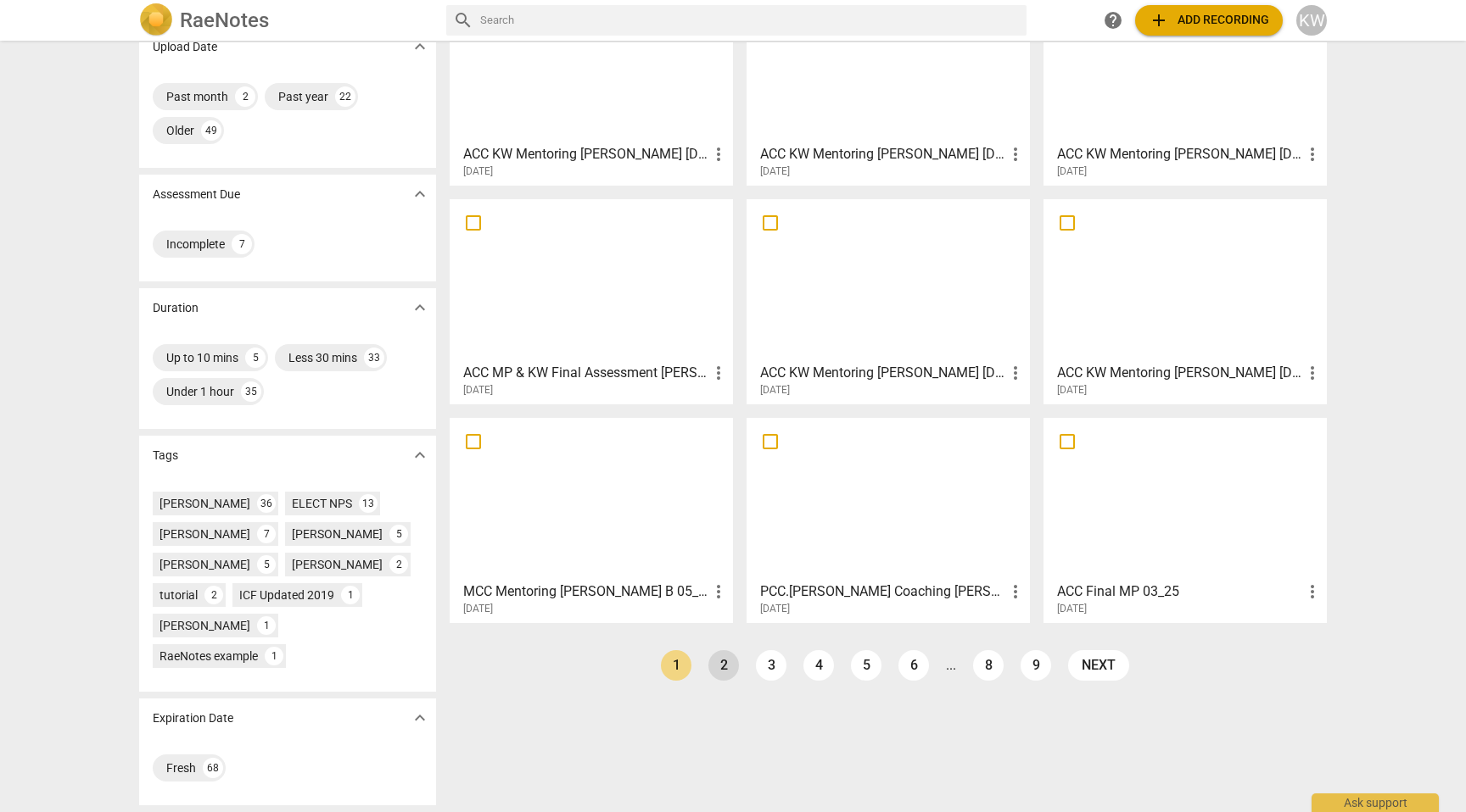
click at [721, 667] on link "2" at bounding box center [723, 666] width 31 height 31
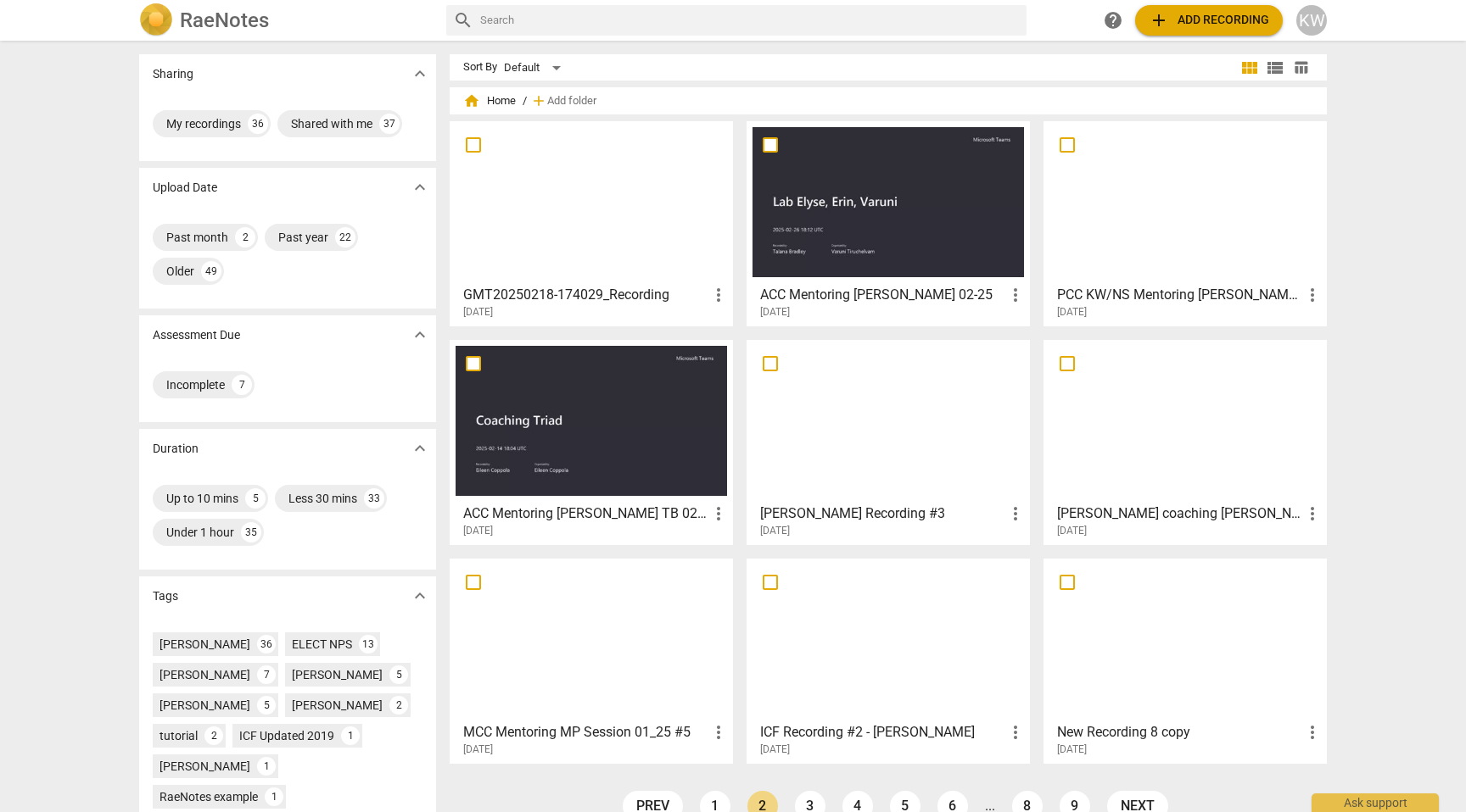
click at [593, 246] on div at bounding box center [592, 202] width 271 height 150
